Goal: Transaction & Acquisition: Book appointment/travel/reservation

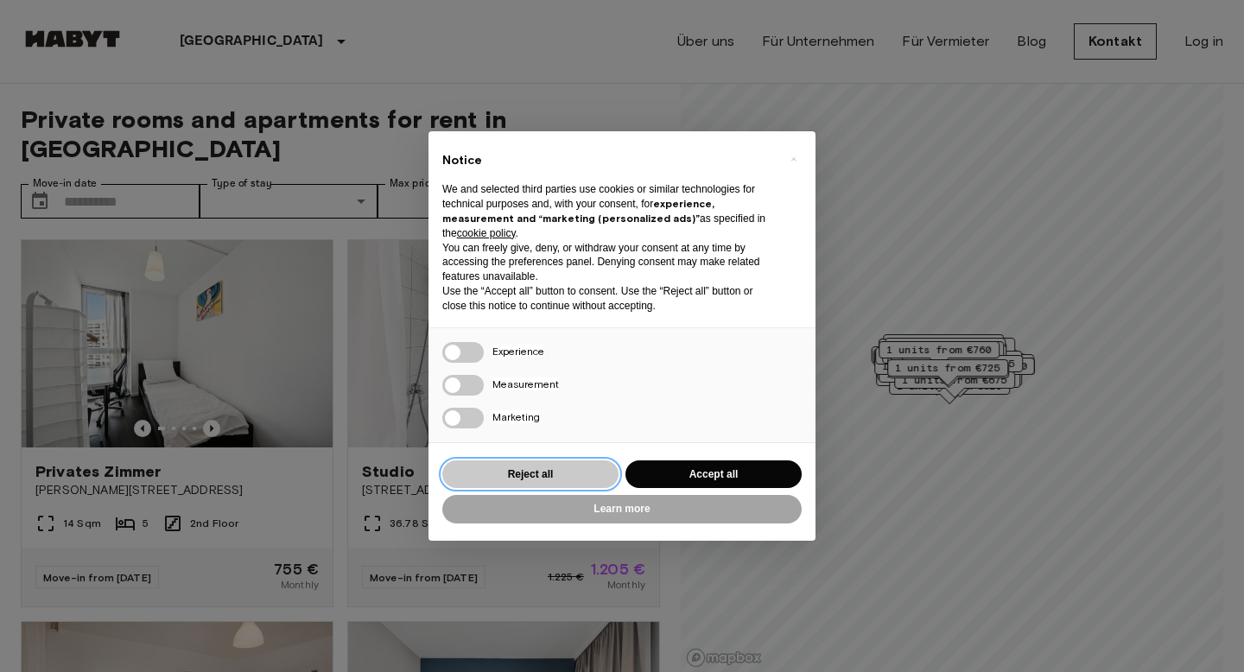
click at [557, 474] on button "Reject all" at bounding box center [530, 475] width 176 height 29
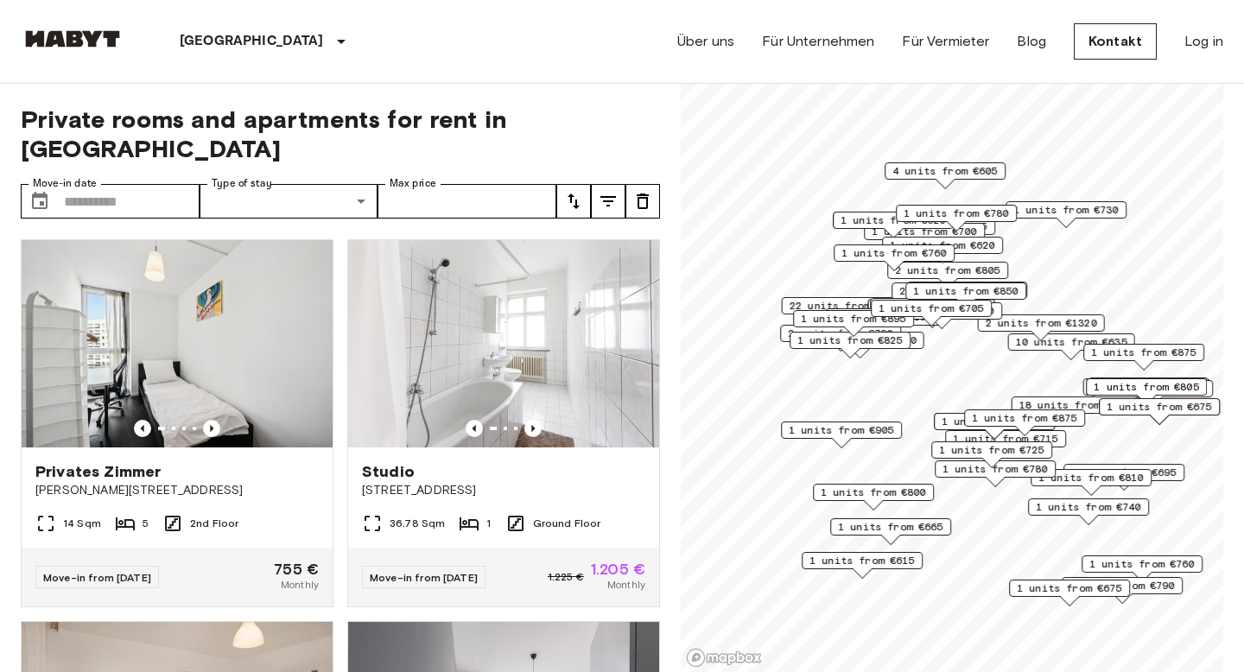
click at [856, 430] on span "1 units from €905" at bounding box center [841, 431] width 105 height 16
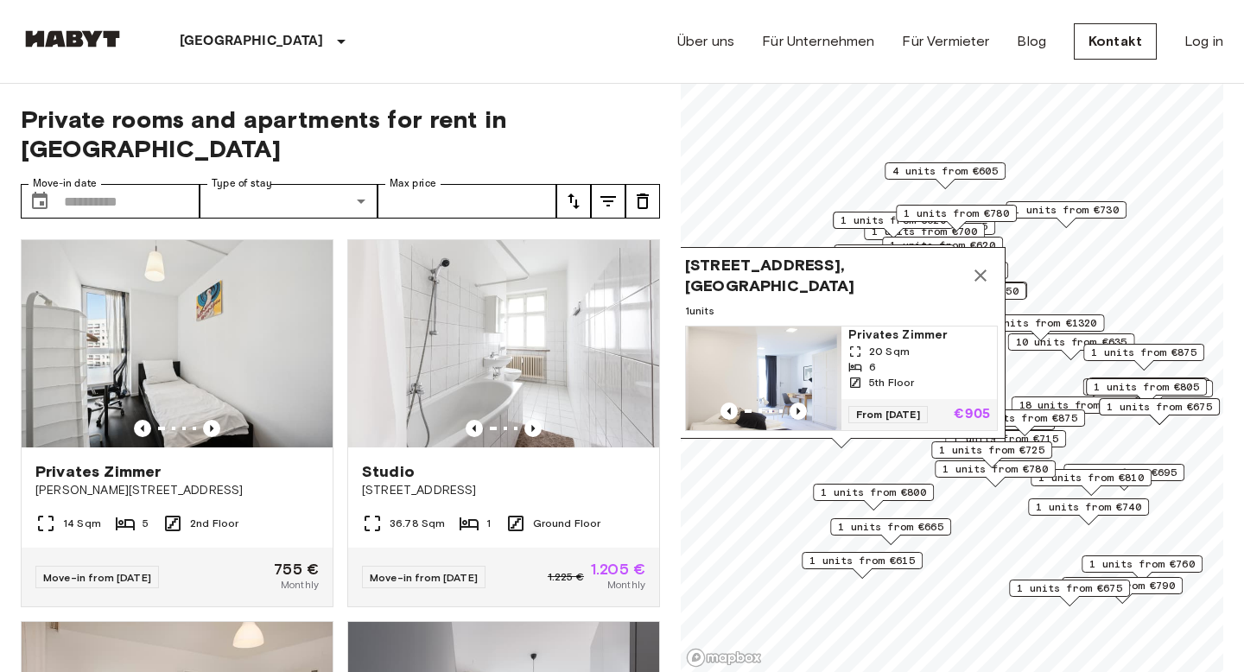
click at [814, 375] on img "Map marker" at bounding box center [764, 379] width 156 height 104
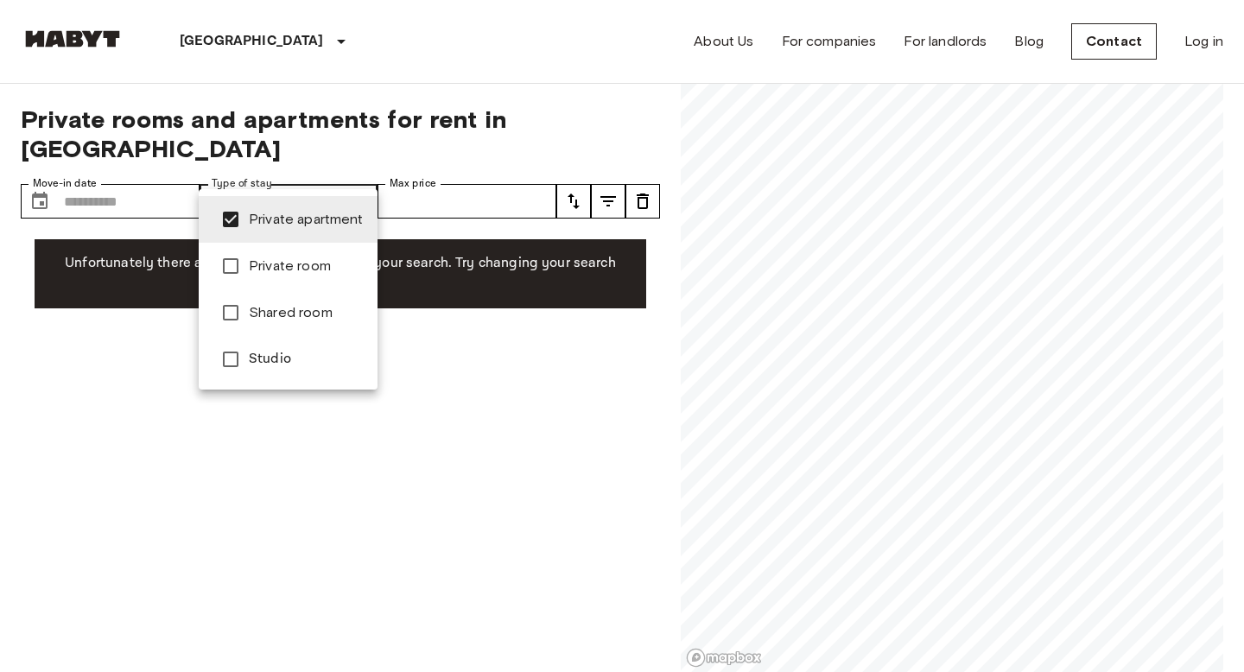
click at [442, 66] on div at bounding box center [622, 336] width 1244 height 672
click at [370, 102] on div at bounding box center [622, 336] width 1244 height 672
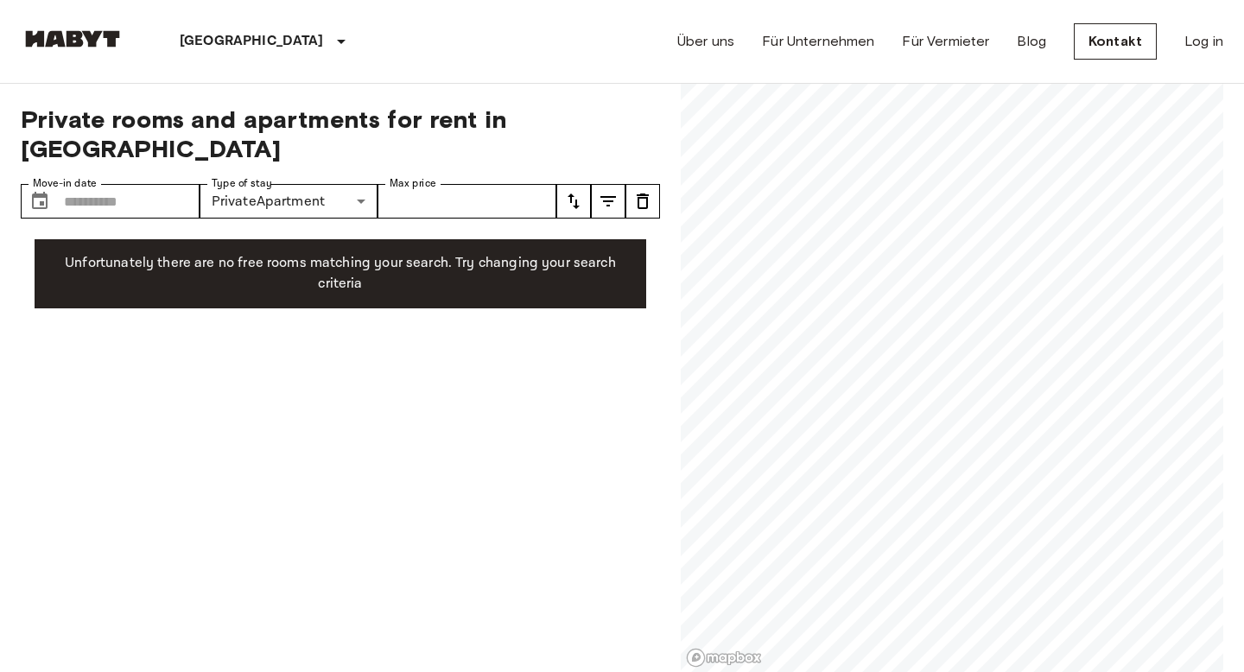
click at [358, 31] on div "Berlin Europa Amsterdam Berlin Brüssel Köln Dusseldorf Frankfurt Graz Hamburg L…" at bounding box center [622, 41] width 1203 height 83
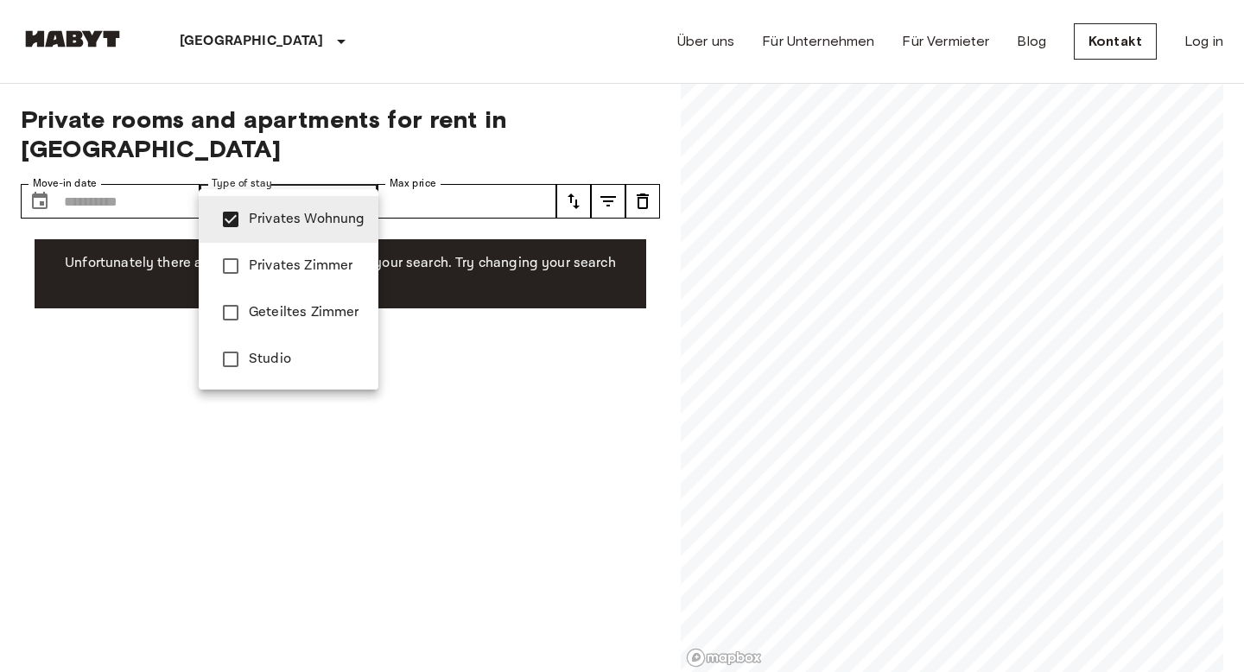
click at [274, 264] on span "Privates Zimmer" at bounding box center [307, 266] width 116 height 21
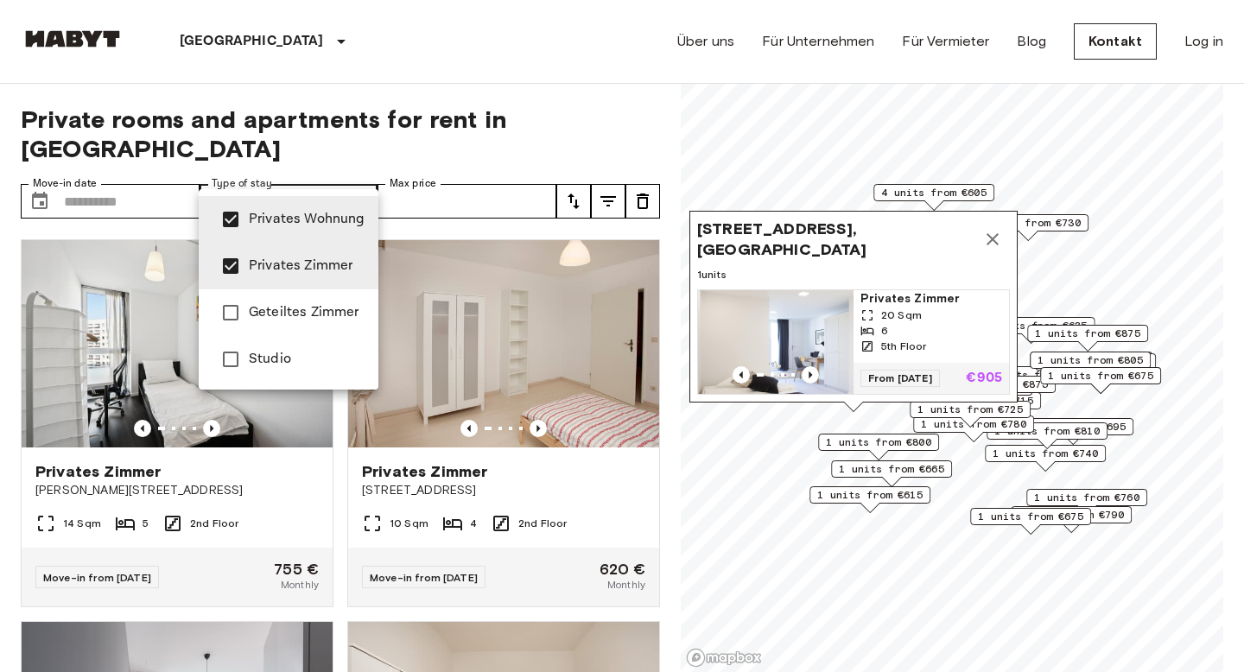
click at [269, 222] on span "Privates Wohnung" at bounding box center [307, 219] width 116 height 21
type input "**********"
click at [284, 263] on span "Privates Zimmer" at bounding box center [307, 266] width 116 height 21
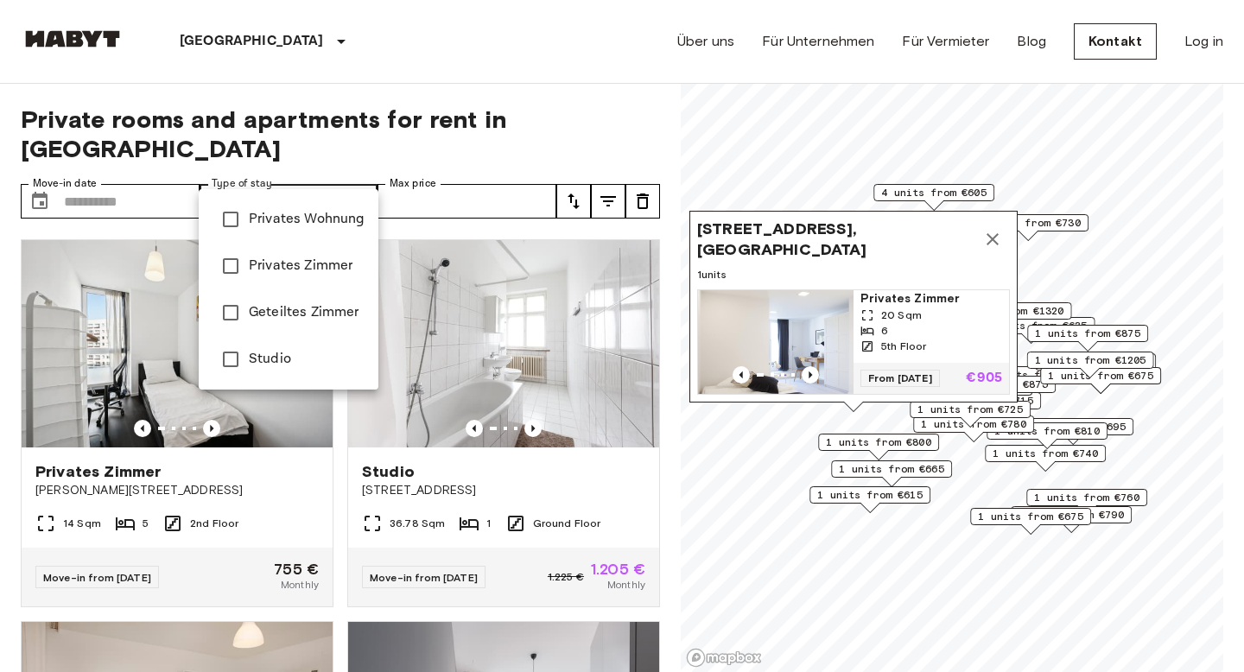
click at [284, 227] on span "Privates Wohnung" at bounding box center [307, 219] width 116 height 21
type input "**********"
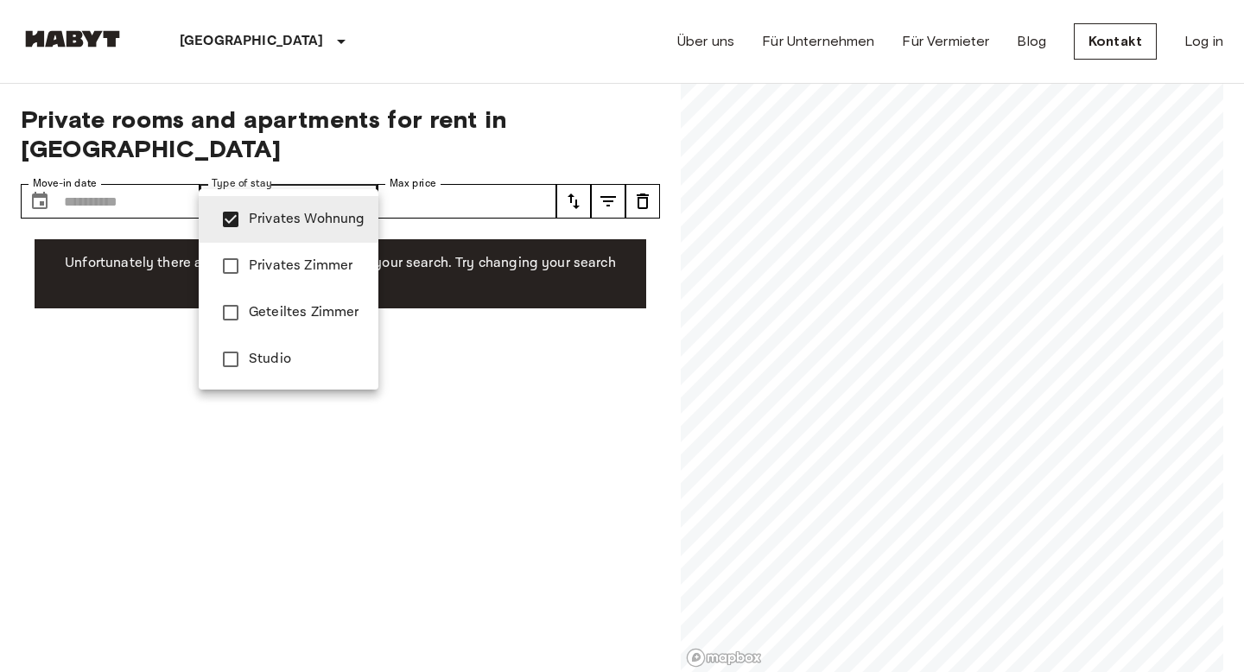
click at [284, 227] on span "Privates Wohnung" at bounding box center [307, 219] width 116 height 21
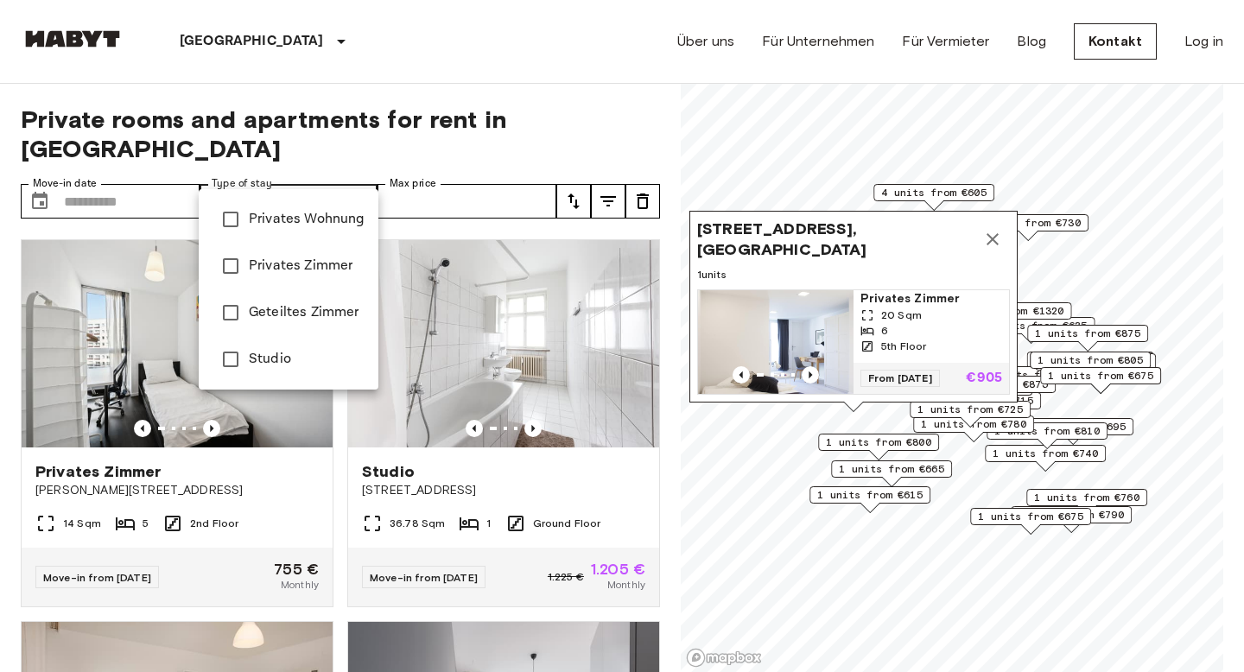
click at [989, 239] on div at bounding box center [622, 336] width 1244 height 672
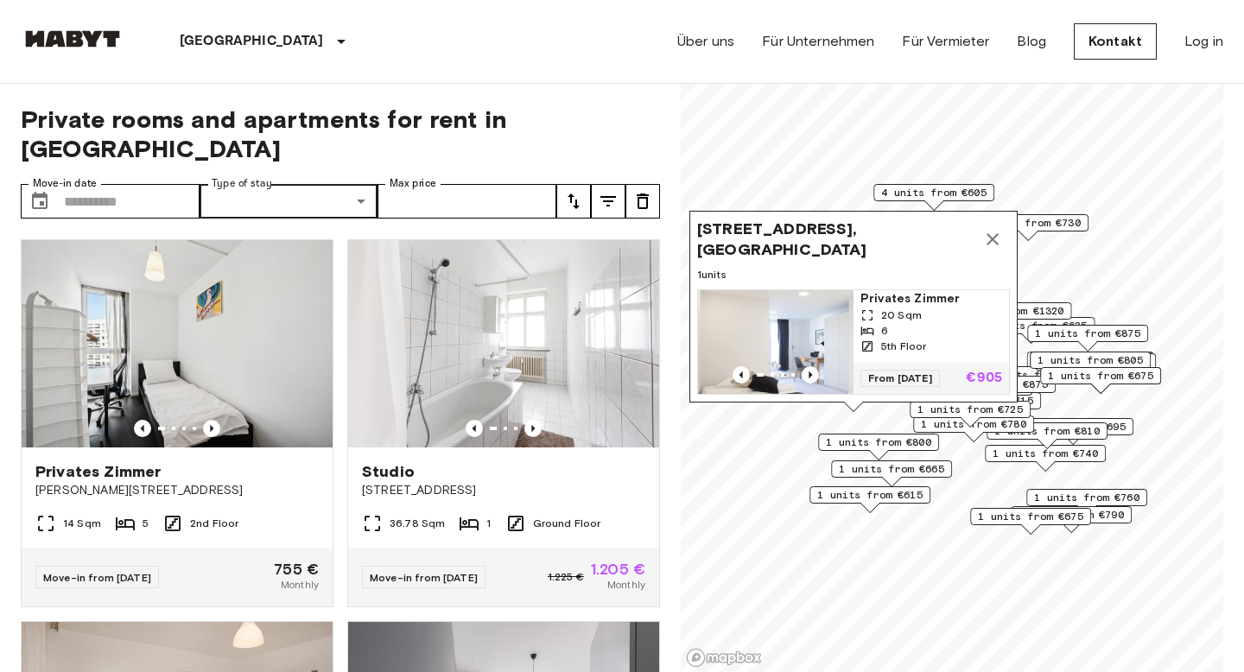
click at [993, 241] on icon "Map marker" at bounding box center [993, 239] width 21 height 21
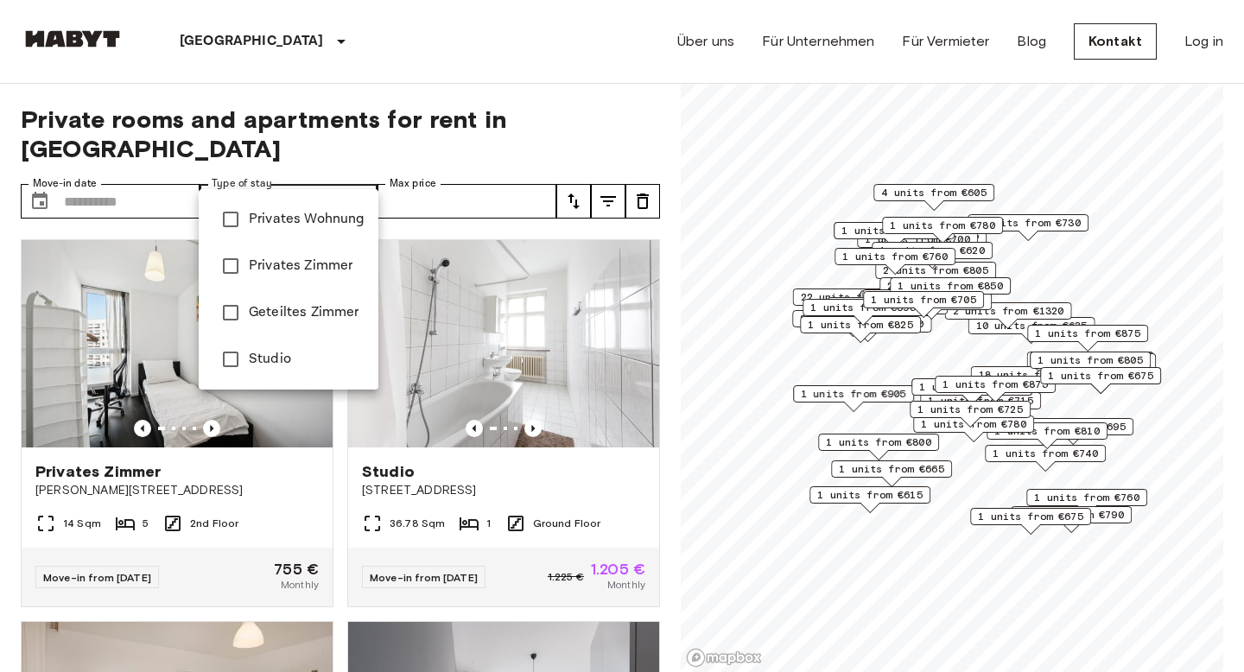
click at [257, 353] on span "Studio" at bounding box center [307, 359] width 116 height 21
type input "******"
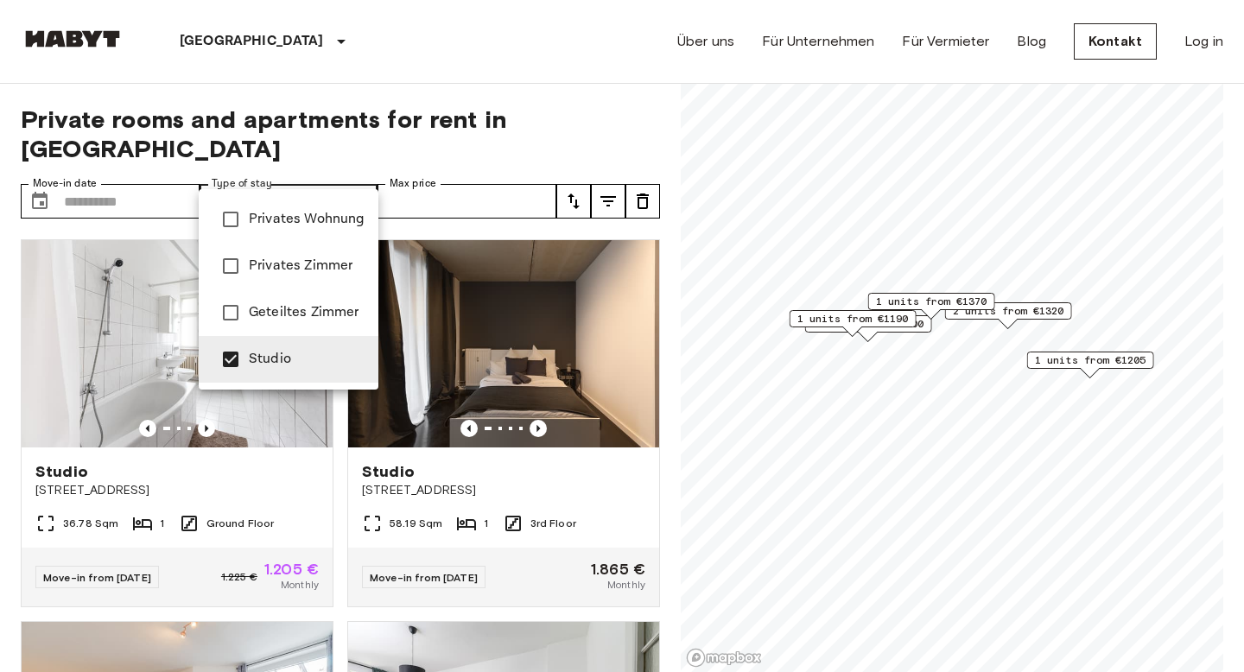
click at [620, 85] on div at bounding box center [622, 336] width 1244 height 672
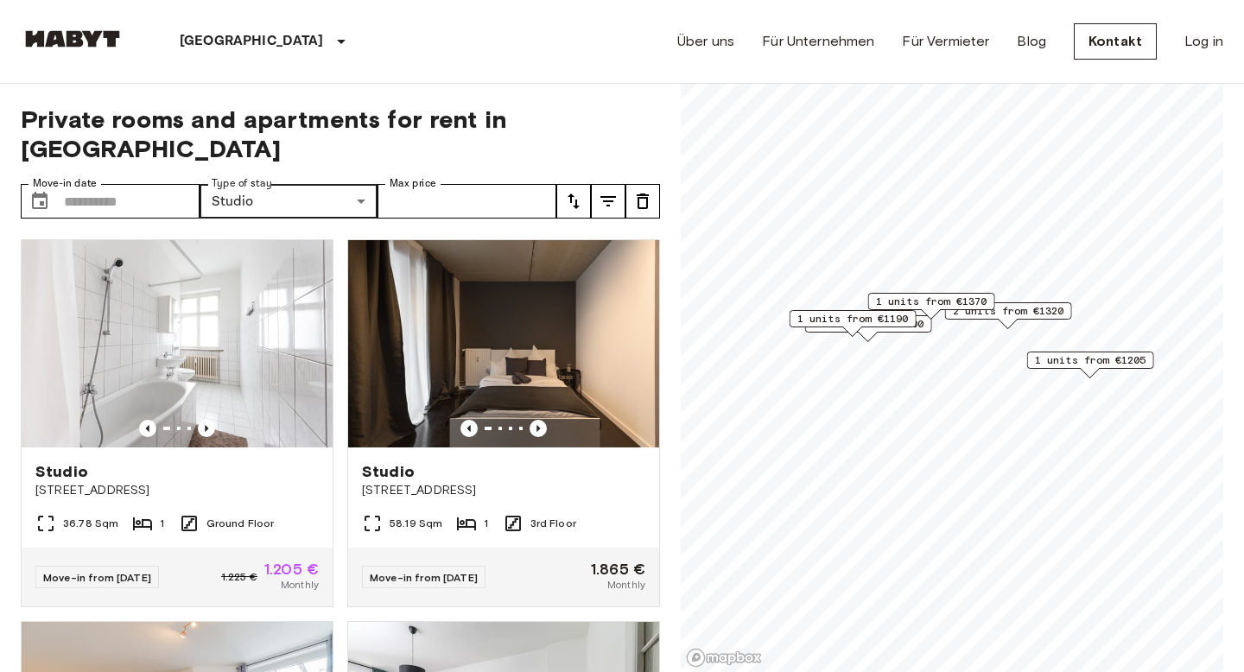
click at [1072, 359] on span "1 units from €1205" at bounding box center [1090, 361] width 111 height 16
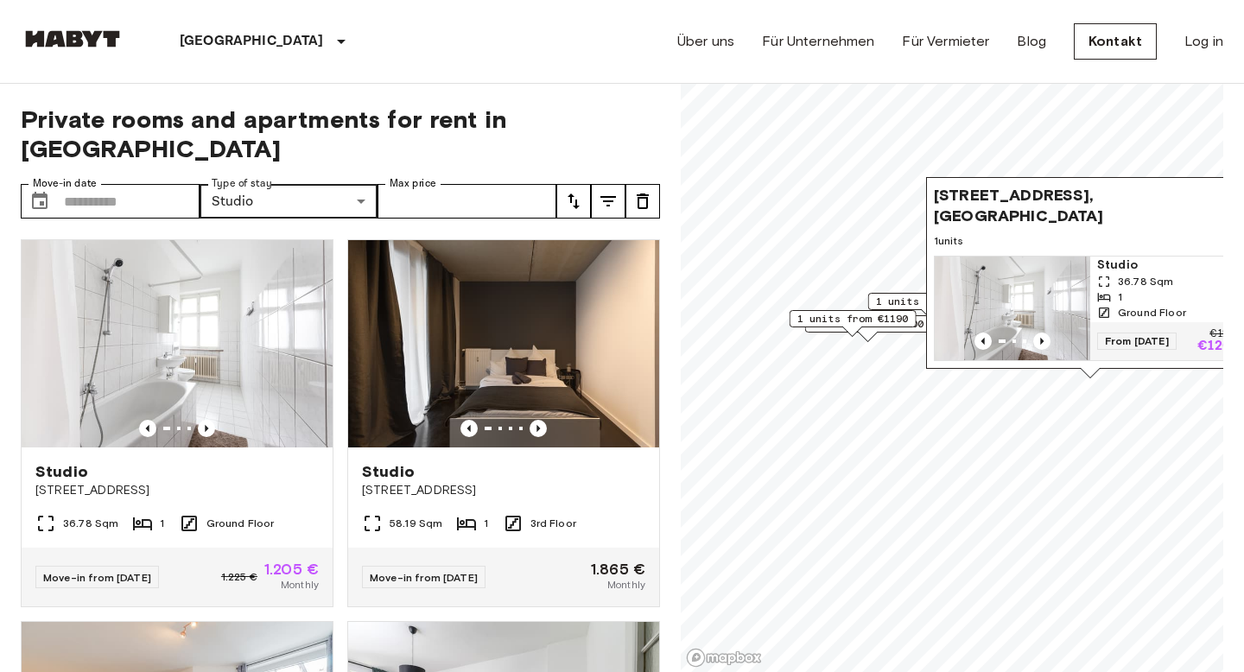
click at [879, 334] on div "1 units from €1190" at bounding box center [853, 323] width 127 height 27
click at [898, 305] on span "1 units from €1370" at bounding box center [931, 302] width 111 height 16
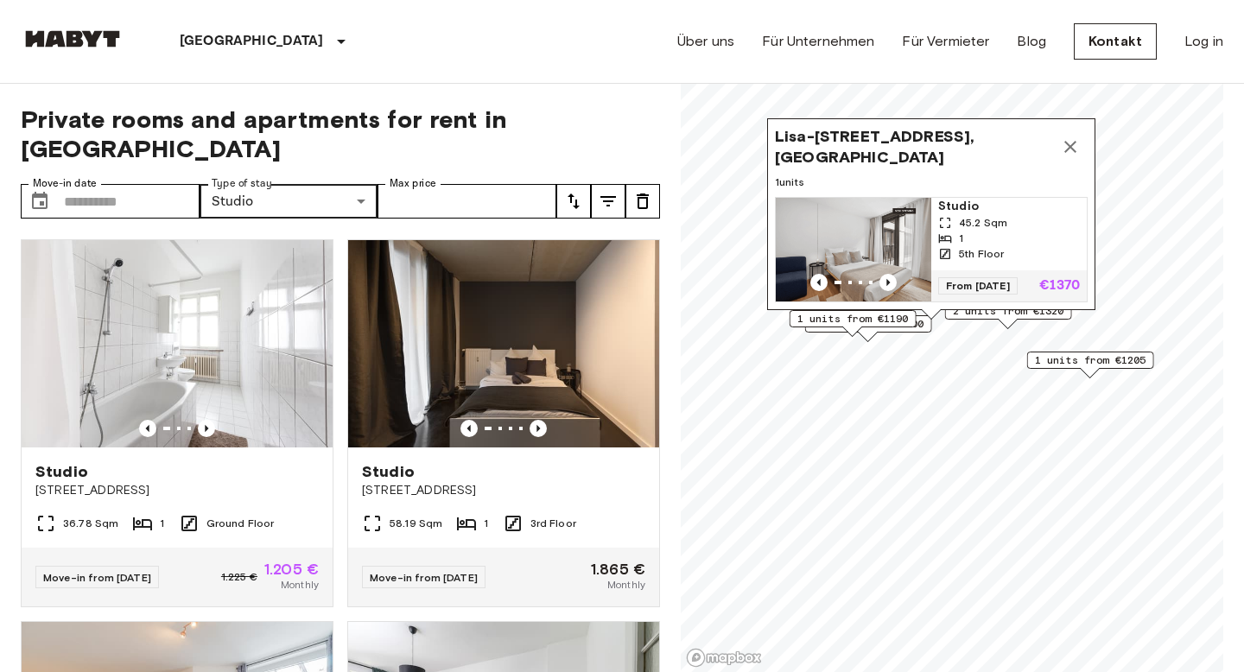
click at [985, 315] on div "Lisa-Fittko-Straße 5, 10557 Berlin, GER 1 units Studio 45.2 Sqm 1 5th Floor Fro…" at bounding box center [931, 218] width 328 height 201
click at [917, 327] on div "1 units from €1190" at bounding box center [853, 323] width 127 height 27
click at [886, 314] on div "Lisa-Fittko-Straße 5, 10557 Berlin, GER 1 units Studio 45.2 Sqm 1 5th Floor Fro…" at bounding box center [931, 218] width 328 height 201
click at [1066, 149] on icon "Map marker" at bounding box center [1070, 147] width 21 height 21
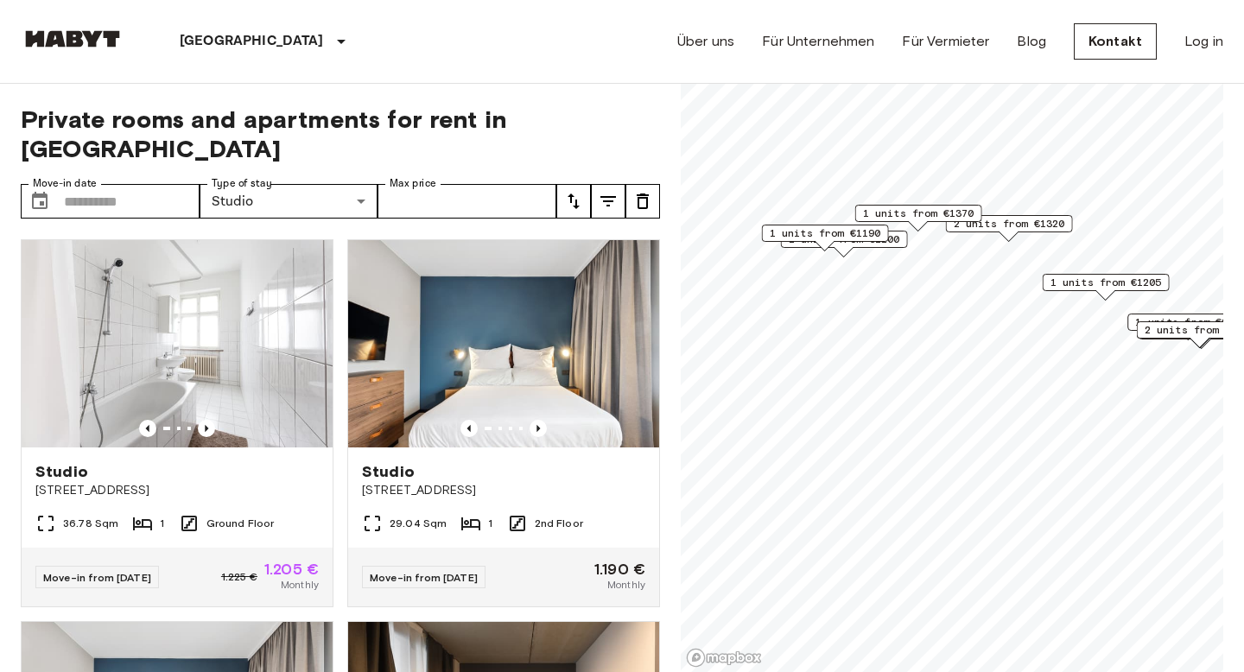
click at [861, 244] on div "1 units from €1190" at bounding box center [825, 238] width 127 height 27
click at [846, 245] on div "1 units from €1190" at bounding box center [825, 238] width 127 height 27
click at [259, 354] on img at bounding box center [177, 343] width 311 height 207
click at [554, 342] on img at bounding box center [503, 343] width 311 height 207
click at [474, 378] on img at bounding box center [503, 343] width 311 height 207
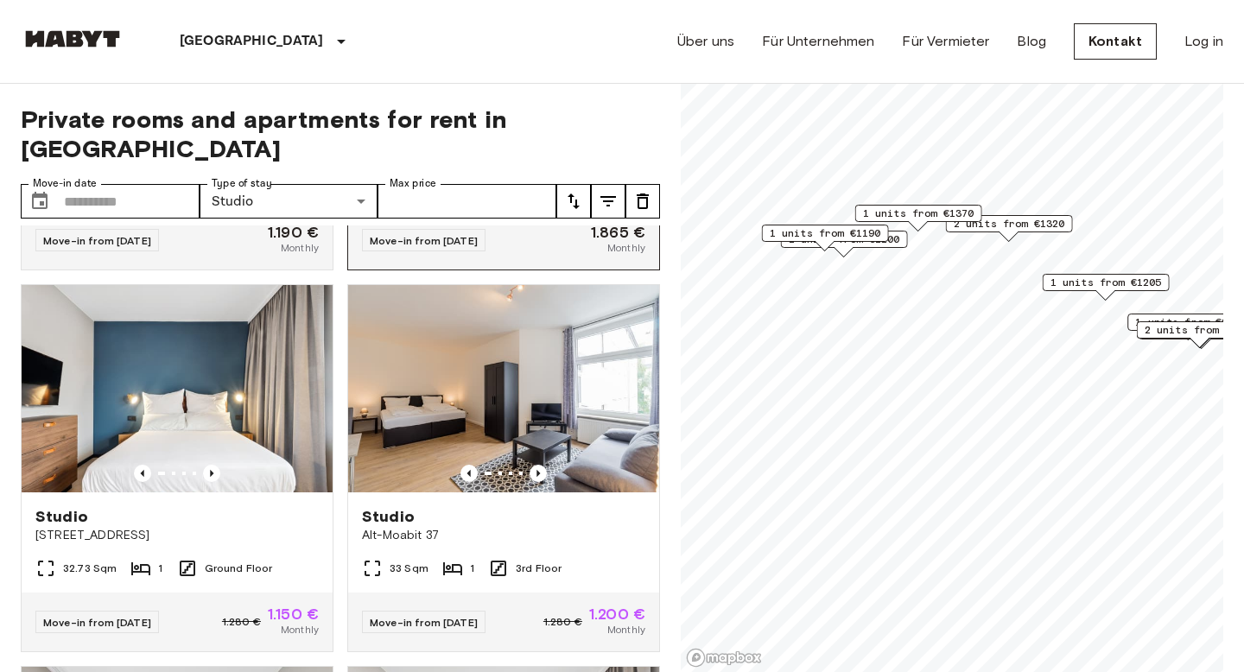
scroll to position [726, 0]
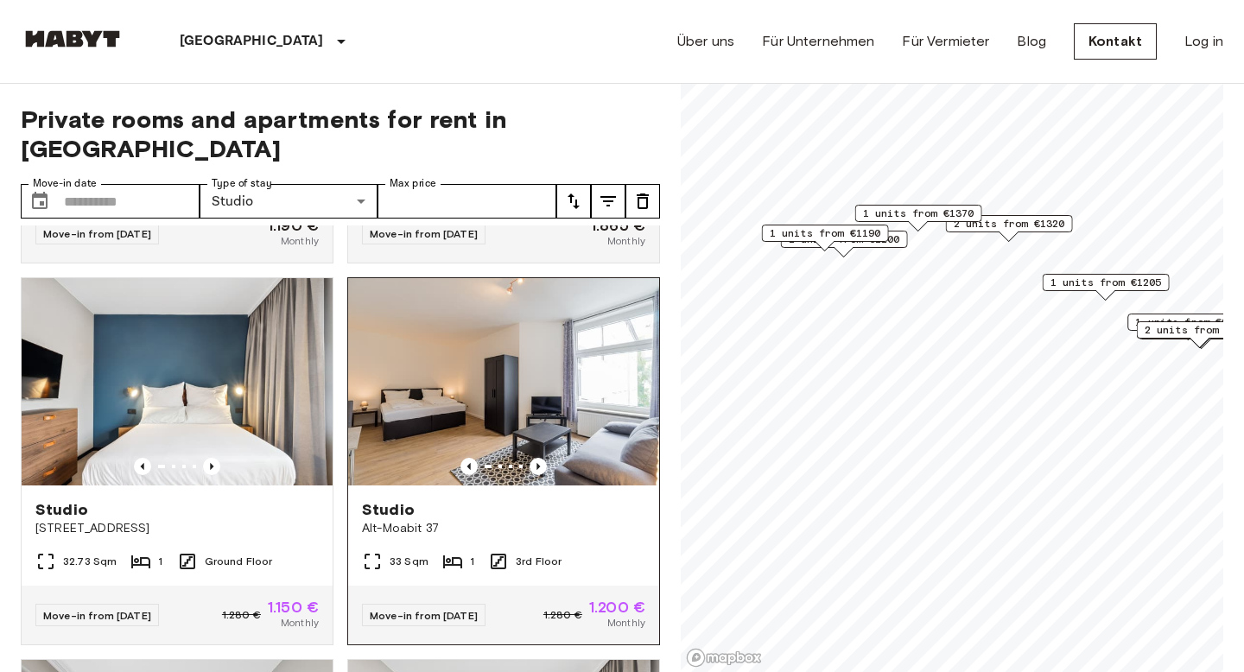
click at [499, 334] on img at bounding box center [503, 381] width 311 height 207
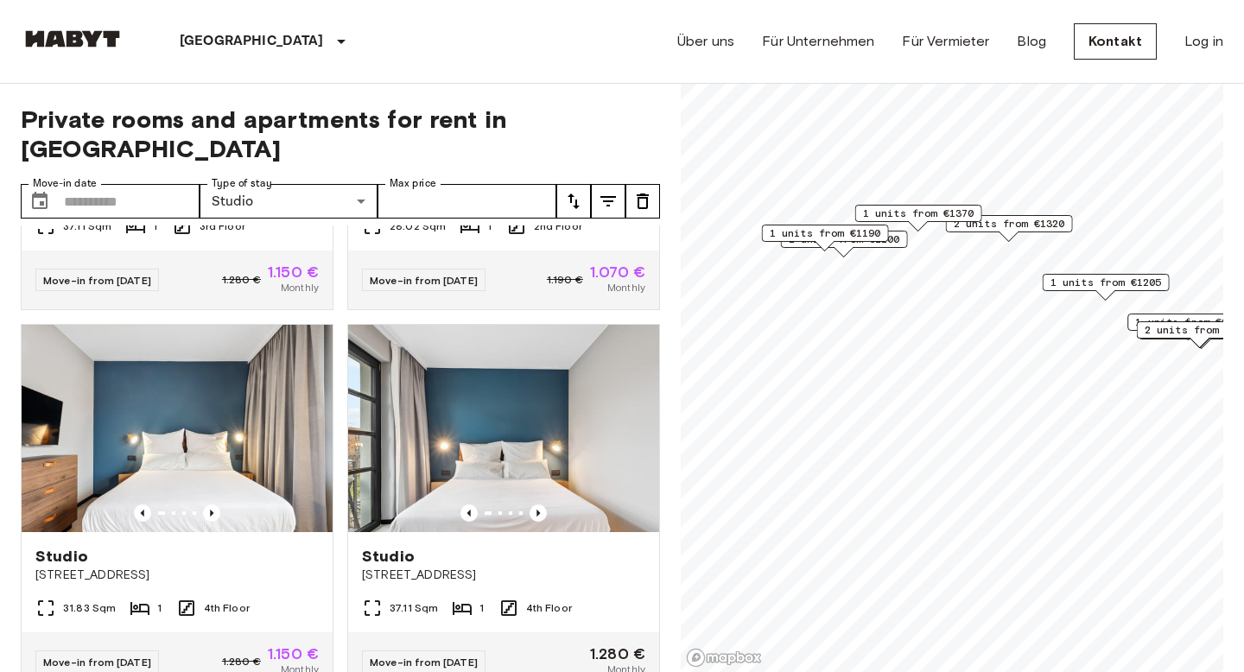
scroll to position [1445, 0]
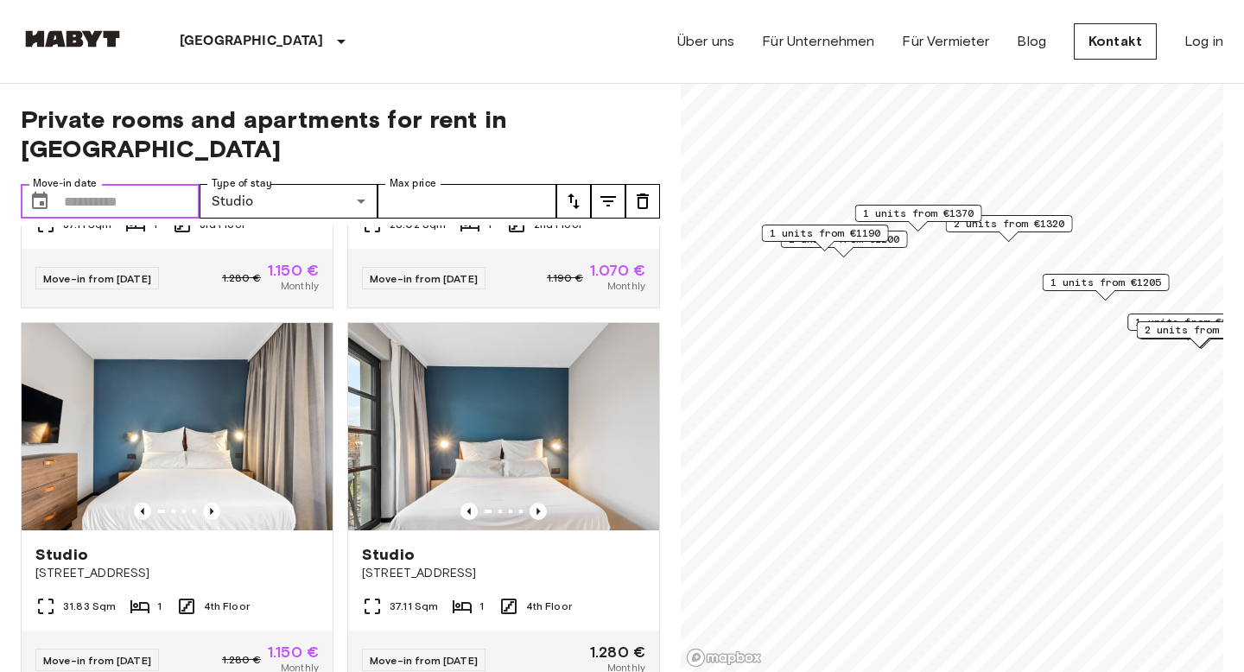
click at [143, 184] on input "Move-in date" at bounding box center [132, 201] width 136 height 35
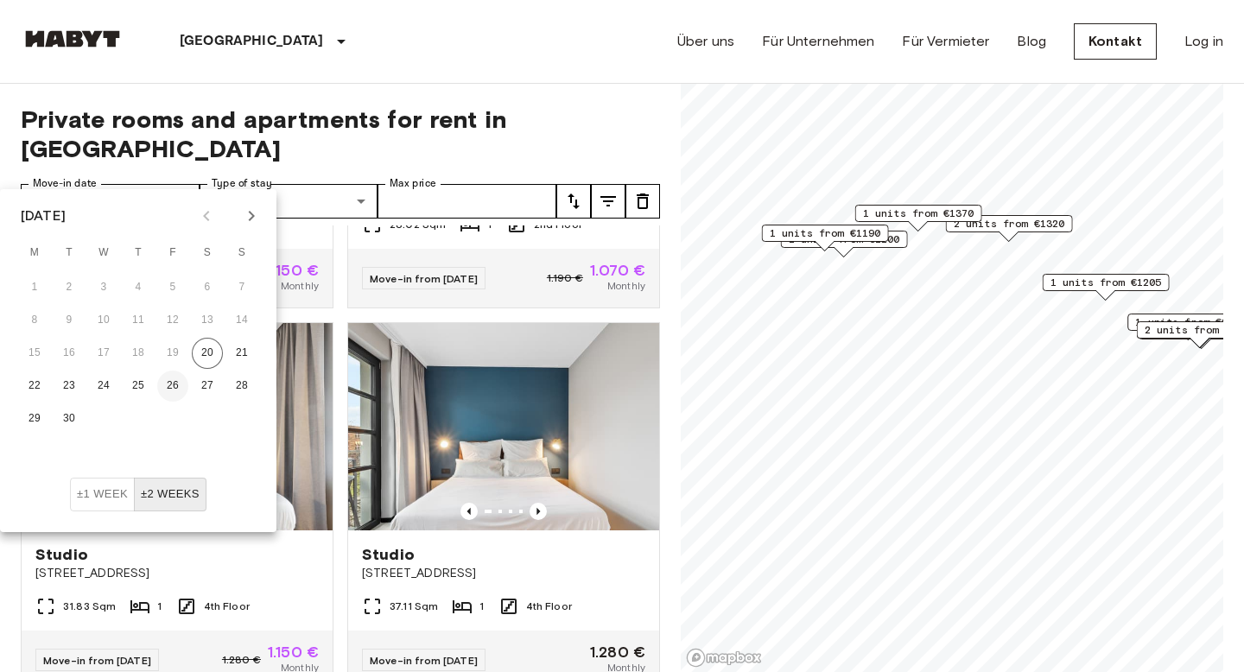
click at [173, 384] on button "26" at bounding box center [172, 386] width 31 height 31
type input "**********"
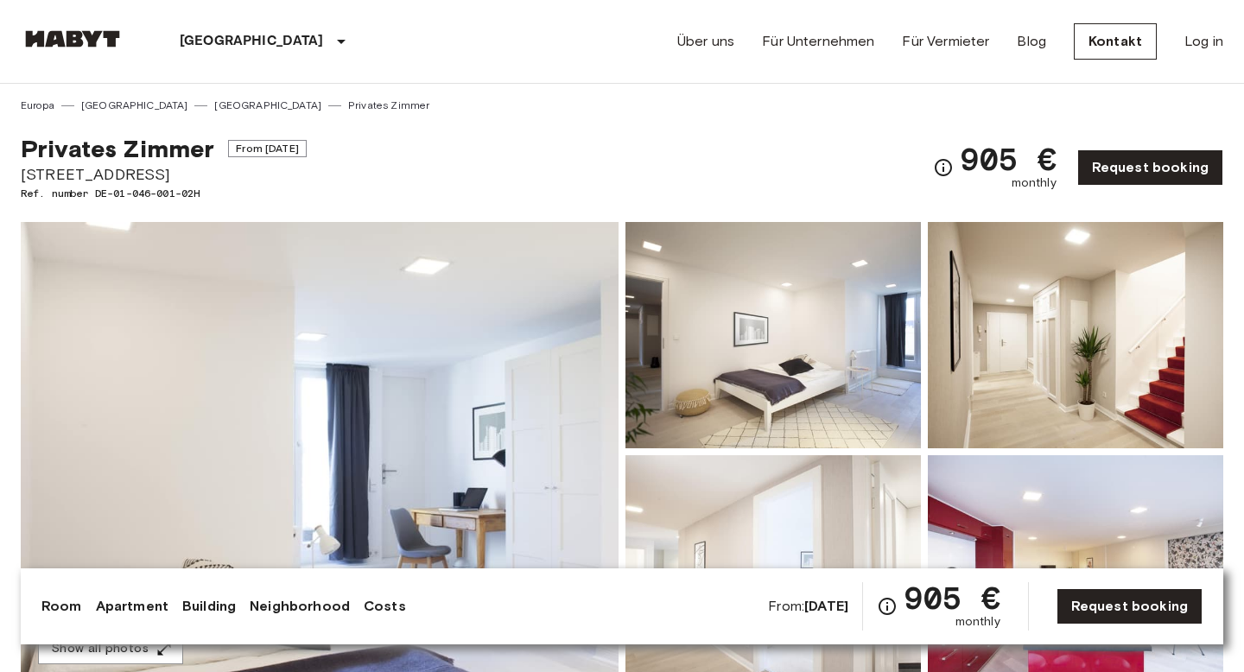
click at [455, 406] on img at bounding box center [320, 452] width 598 height 460
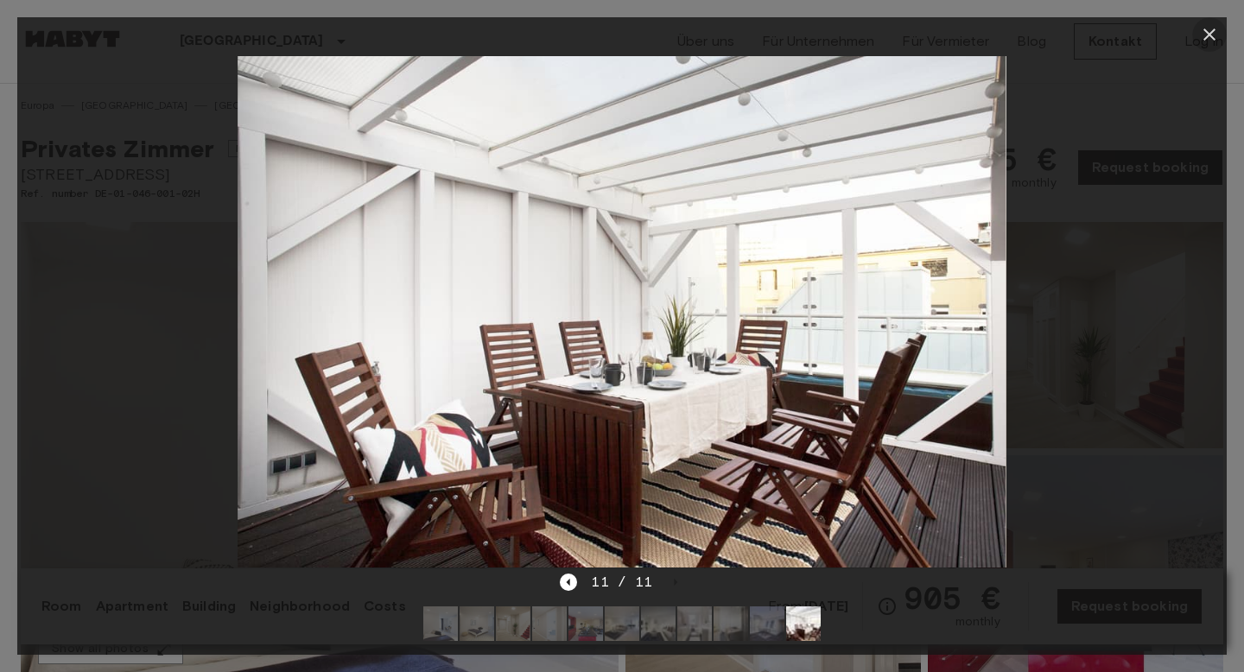
click at [1211, 36] on icon "button" at bounding box center [1209, 34] width 21 height 21
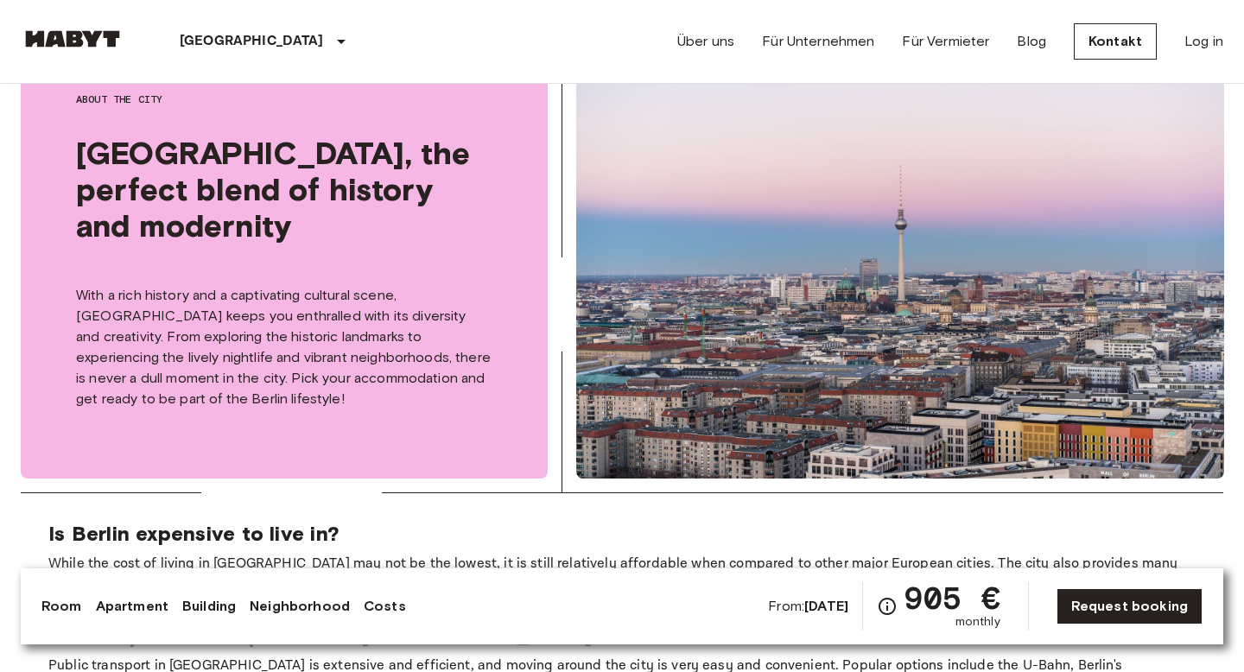
scroll to position [2644, 0]
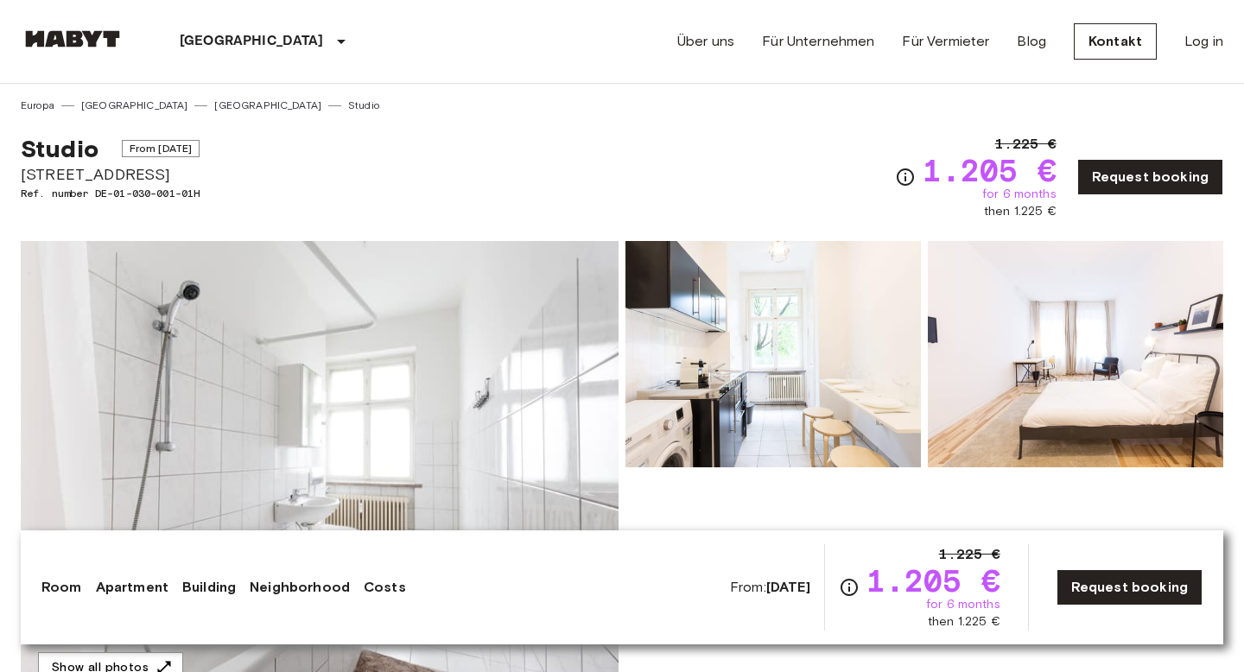
click at [117, 171] on span "[STREET_ADDRESS]" at bounding box center [110, 174] width 179 height 22
click at [117, 171] on span "Gubenerstraße 52A" at bounding box center [110, 174] width 179 height 22
click at [117, 171] on span "[STREET_ADDRESS]" at bounding box center [110, 174] width 179 height 22
copy span "[STREET_ADDRESS]"
click at [493, 378] on img at bounding box center [320, 471] width 598 height 460
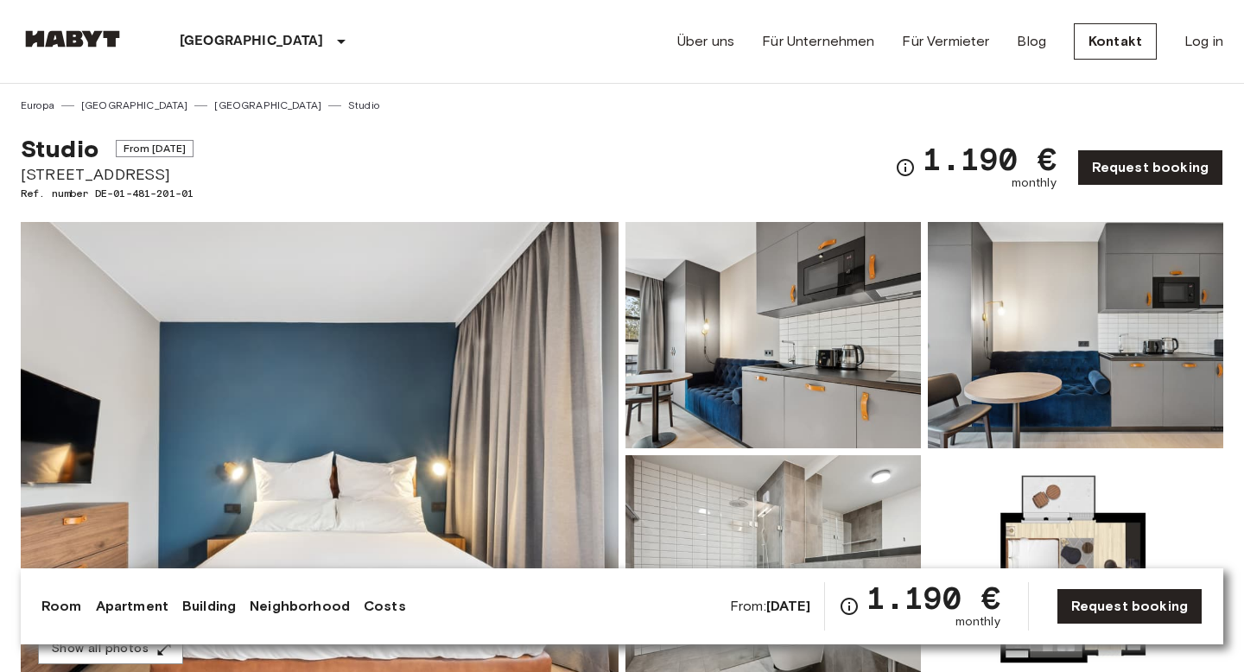
click at [510, 408] on img at bounding box center [320, 452] width 598 height 460
click at [111, 177] on span "[STREET_ADDRESS]" at bounding box center [107, 174] width 173 height 22
copy span "[STREET_ADDRESS]"
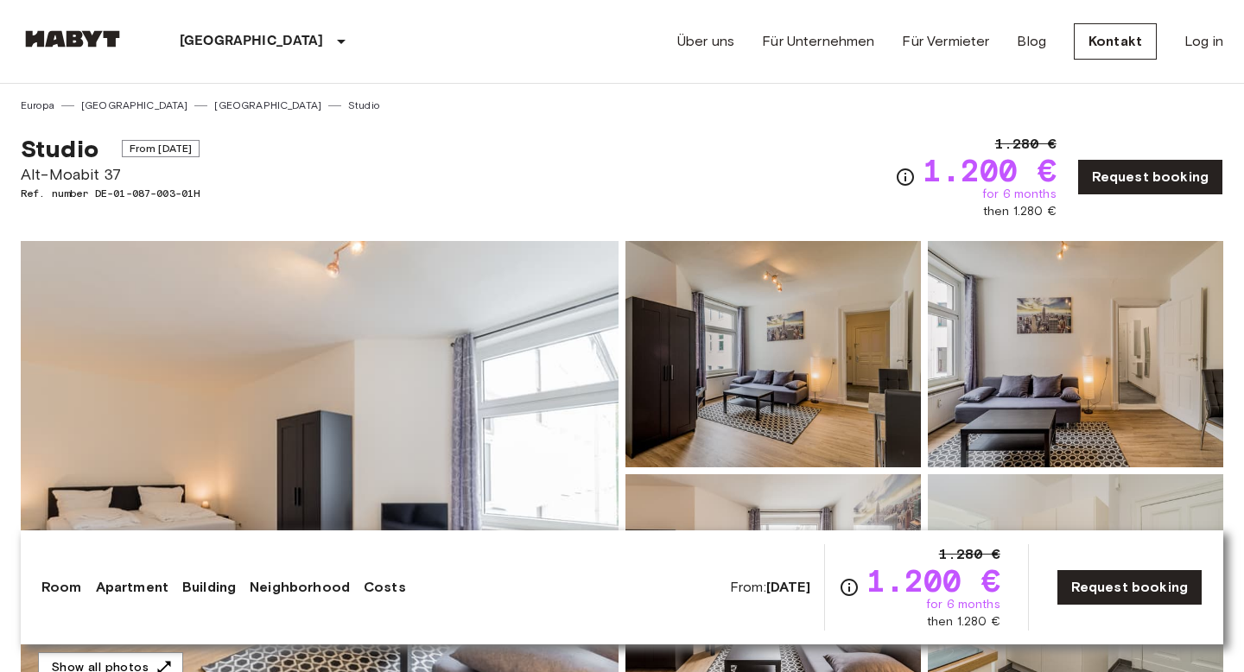
click at [64, 173] on span "Alt-Moabit 37" at bounding box center [110, 174] width 179 height 22
copy span "Alt-Moabit 37"
click at [443, 362] on img at bounding box center [320, 471] width 598 height 460
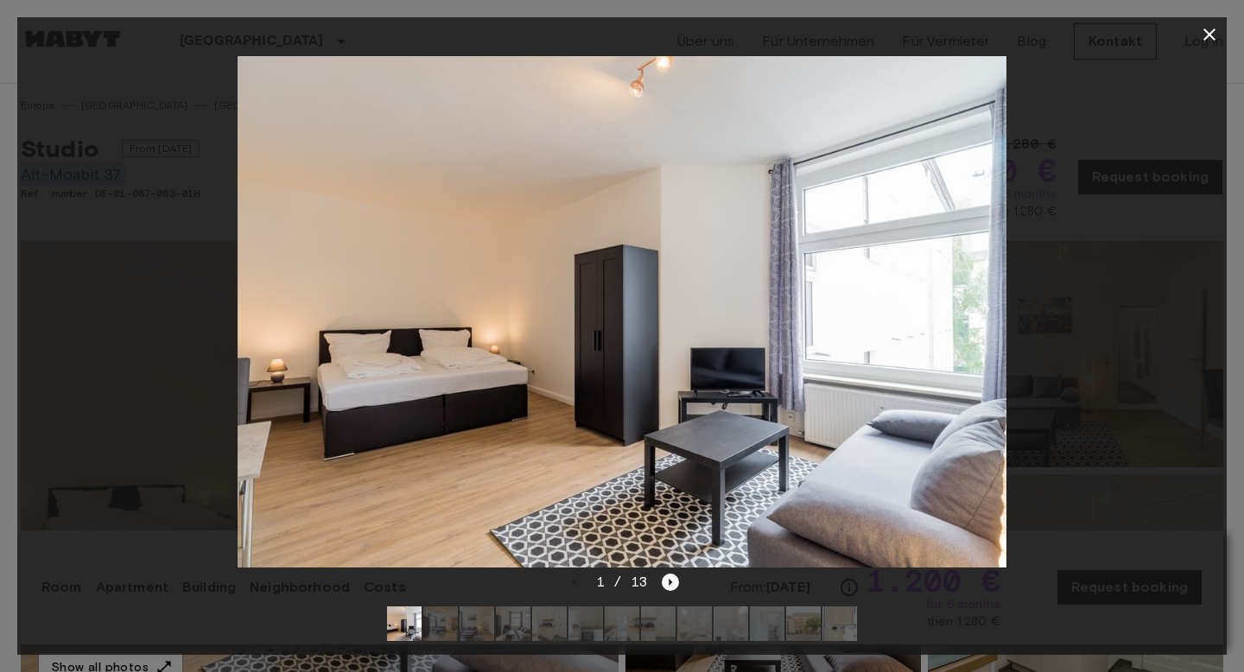
click at [1216, 29] on icon "button" at bounding box center [1209, 34] width 21 height 21
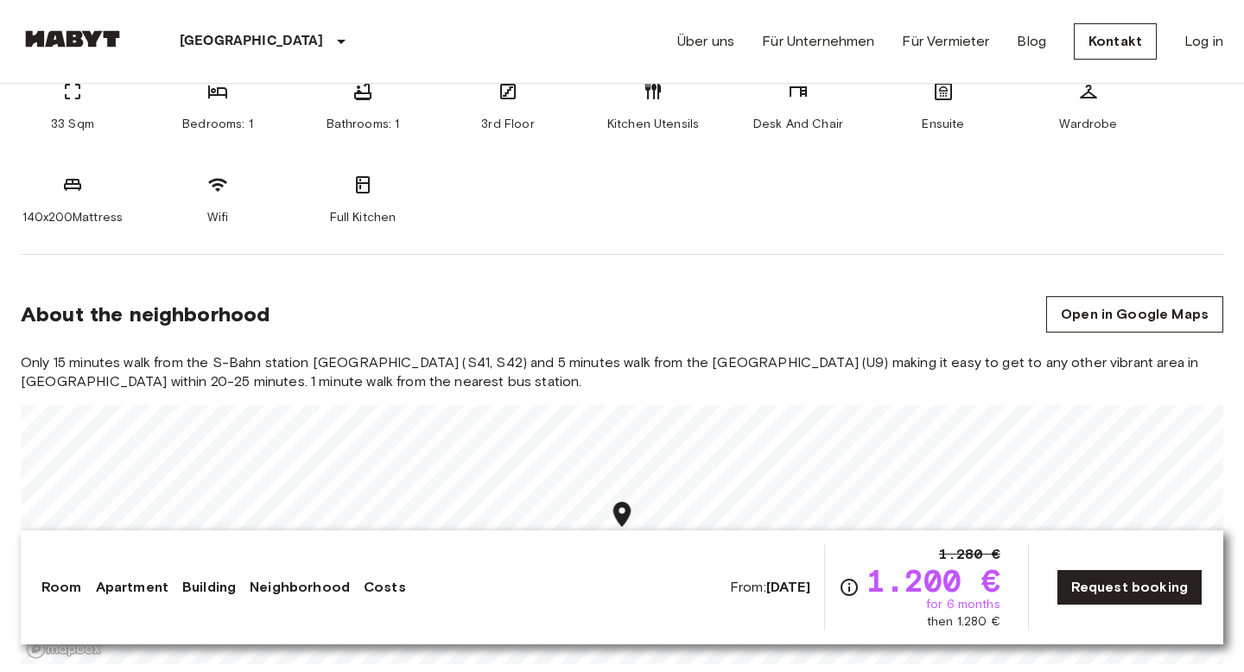
scroll to position [805, 0]
